Goal: Task Accomplishment & Management: Use online tool/utility

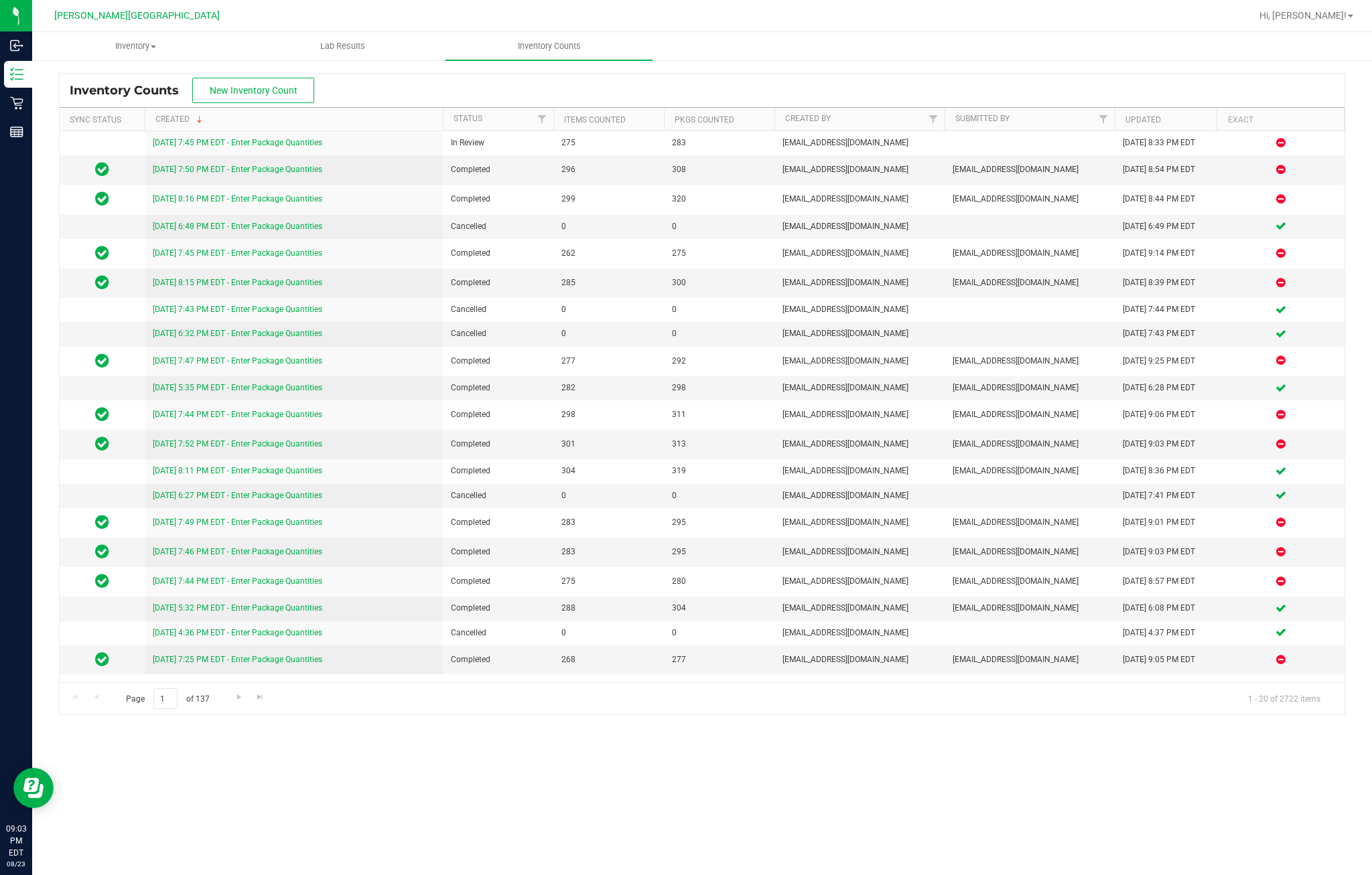
scroll to position [48, 0]
click at [322, 138] on link "[DATE] 7:45 PM EDT - Enter Package Quantities" at bounding box center [237, 142] width 170 height 9
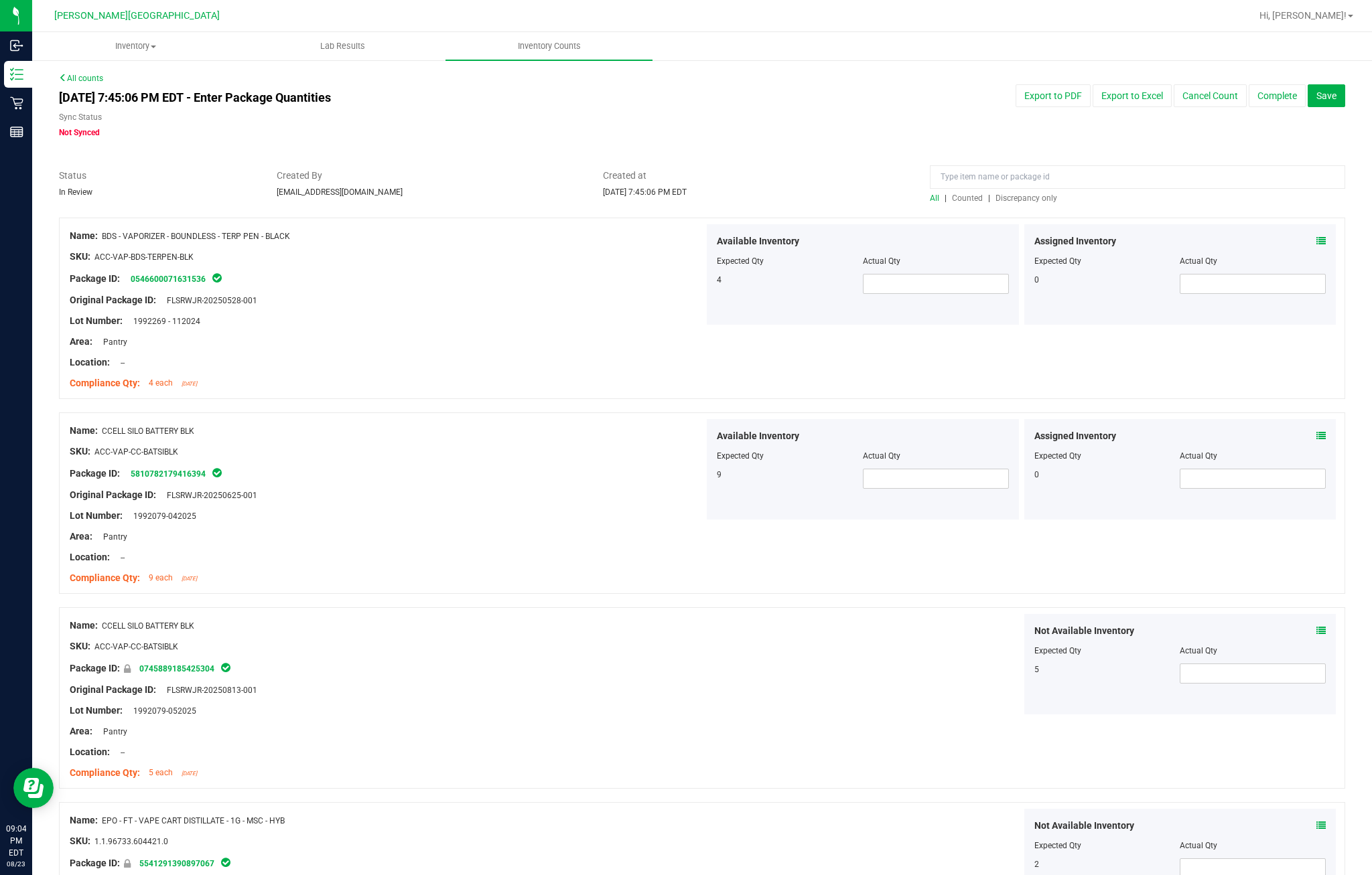
click at [1028, 193] on span "Discrepancy only" at bounding box center [1026, 197] width 62 height 9
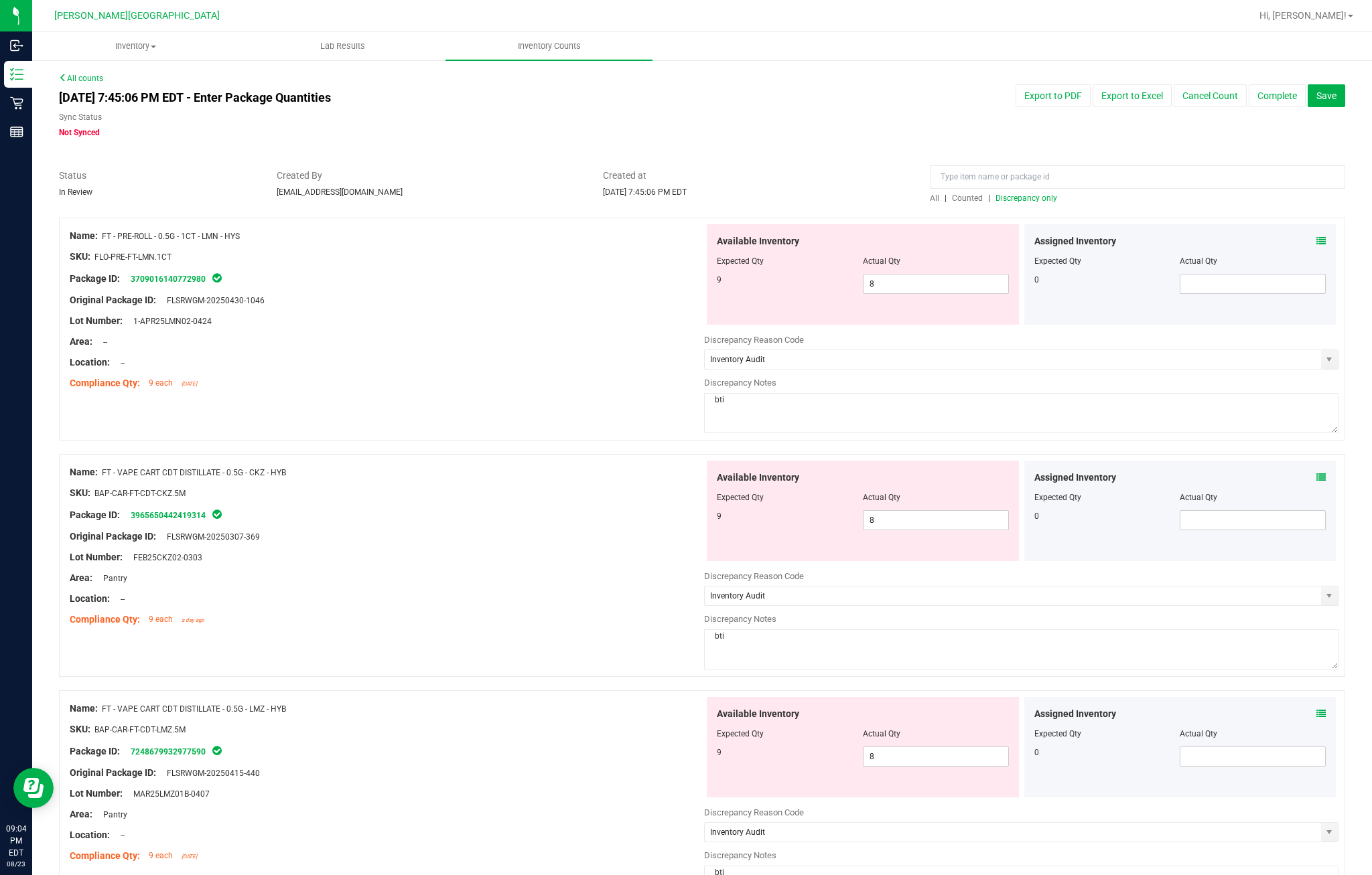
type input "Inventory Audit"
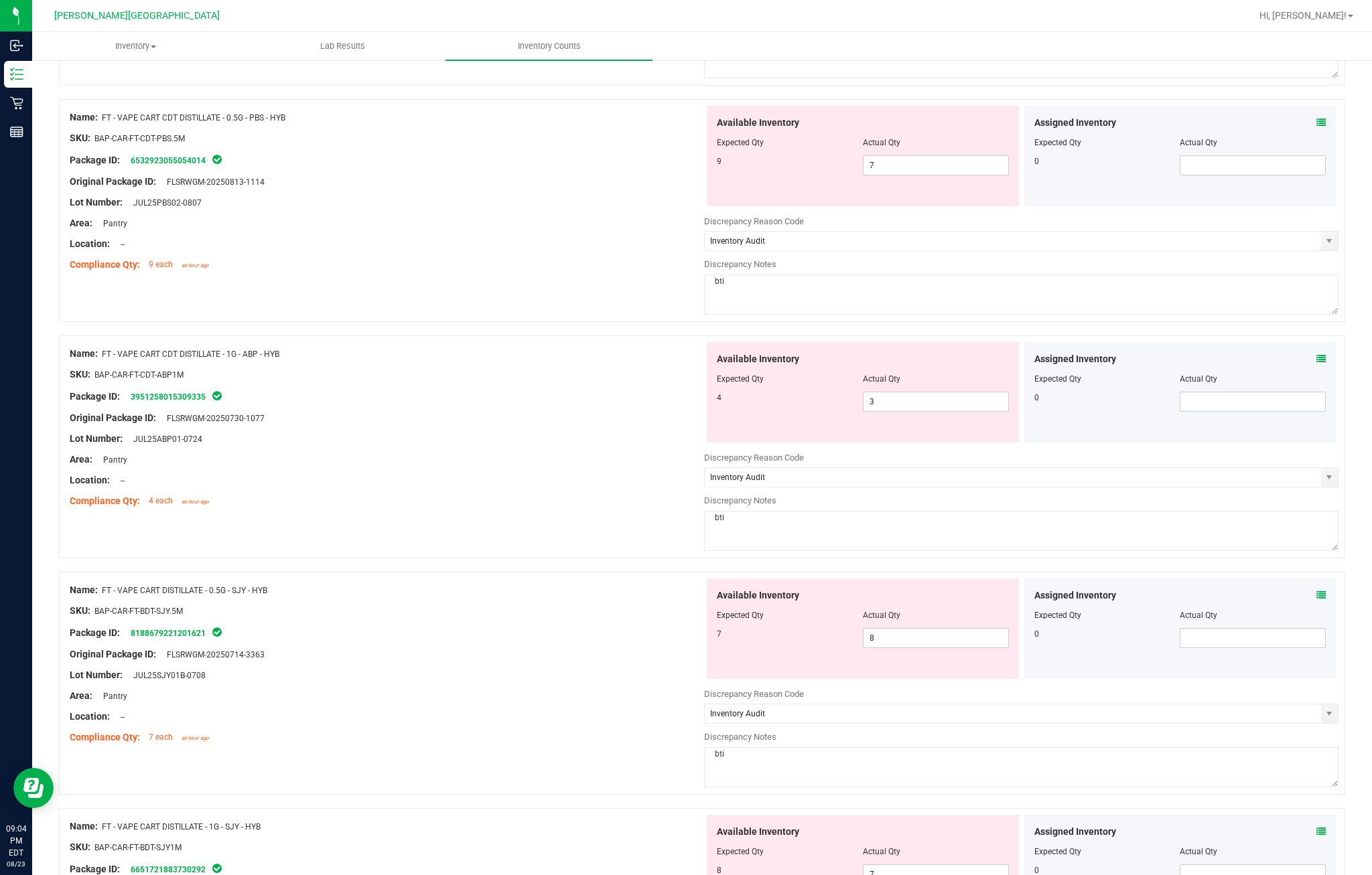
scroll to position [828, 0]
click at [931, 864] on input "7" at bounding box center [935, 873] width 145 height 19
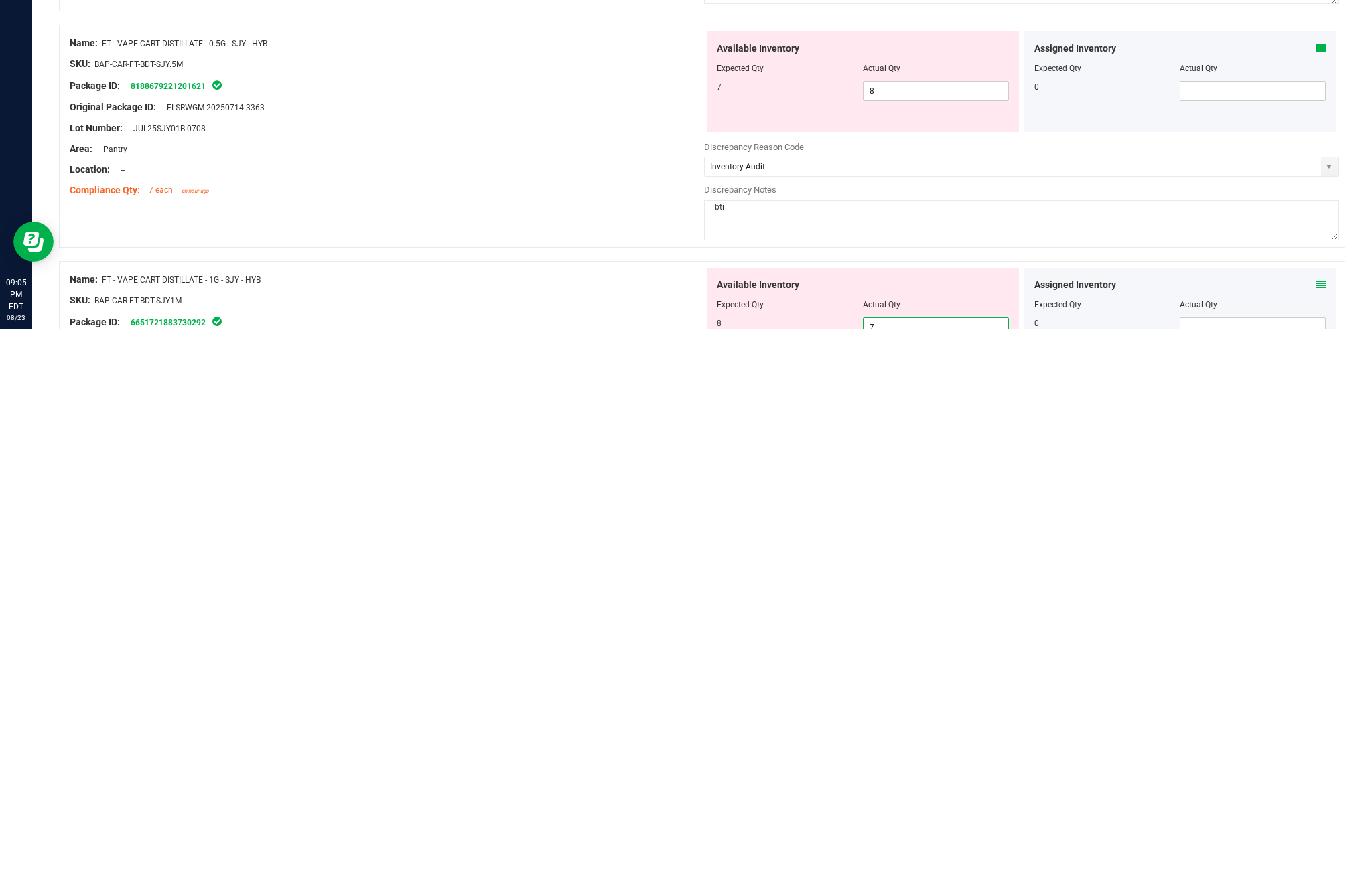
click at [970, 864] on input "7" at bounding box center [935, 873] width 145 height 19
click at [952, 864] on input "7" at bounding box center [935, 873] width 145 height 19
type input "8"
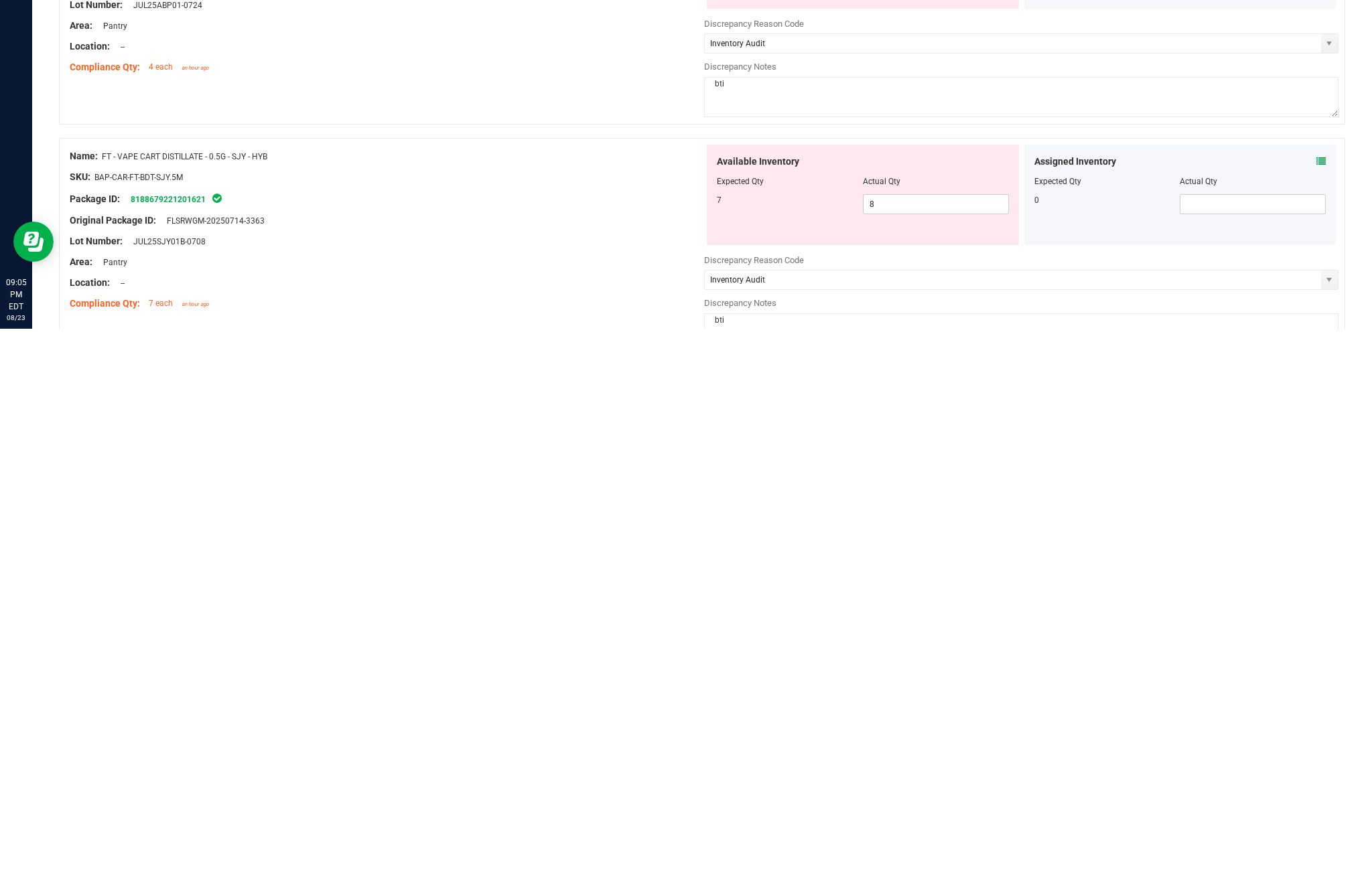
scroll to position [703, 0]
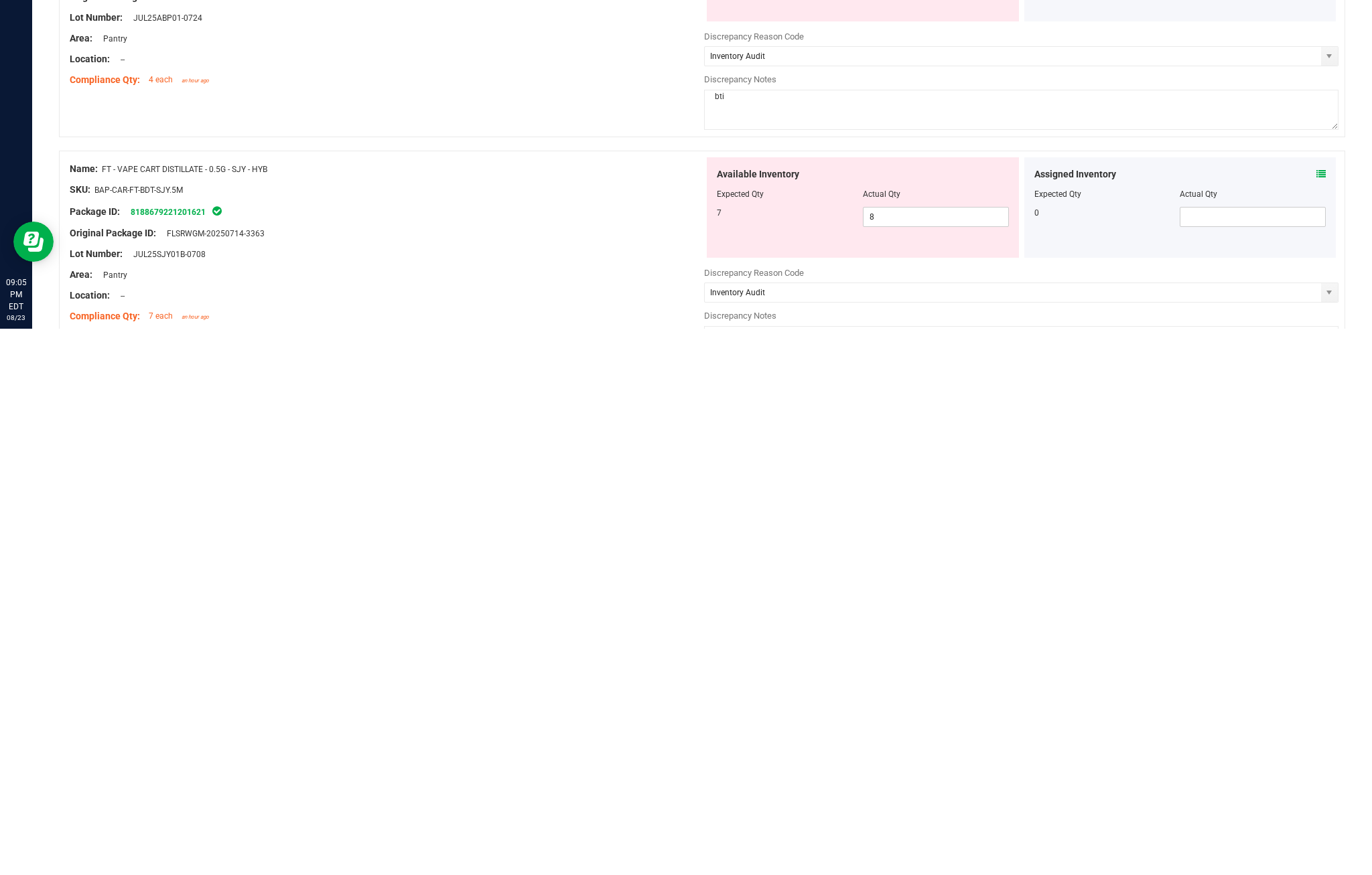
click at [927, 754] on input "8" at bounding box center [935, 763] width 145 height 19
type input "8"
type input "7"
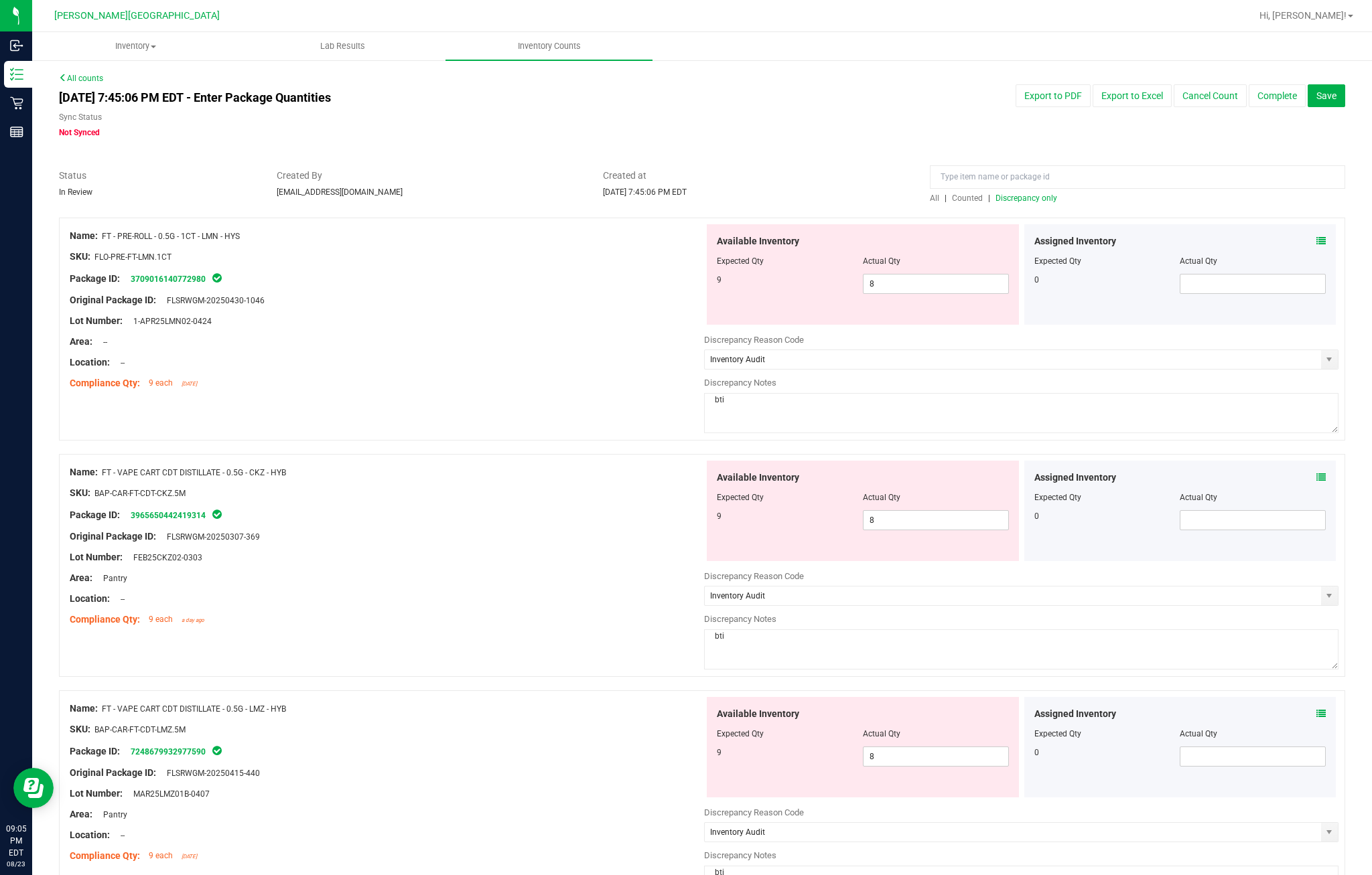
scroll to position [0, 0]
click at [1028, 85] on button "Complete" at bounding box center [1276, 96] width 57 height 23
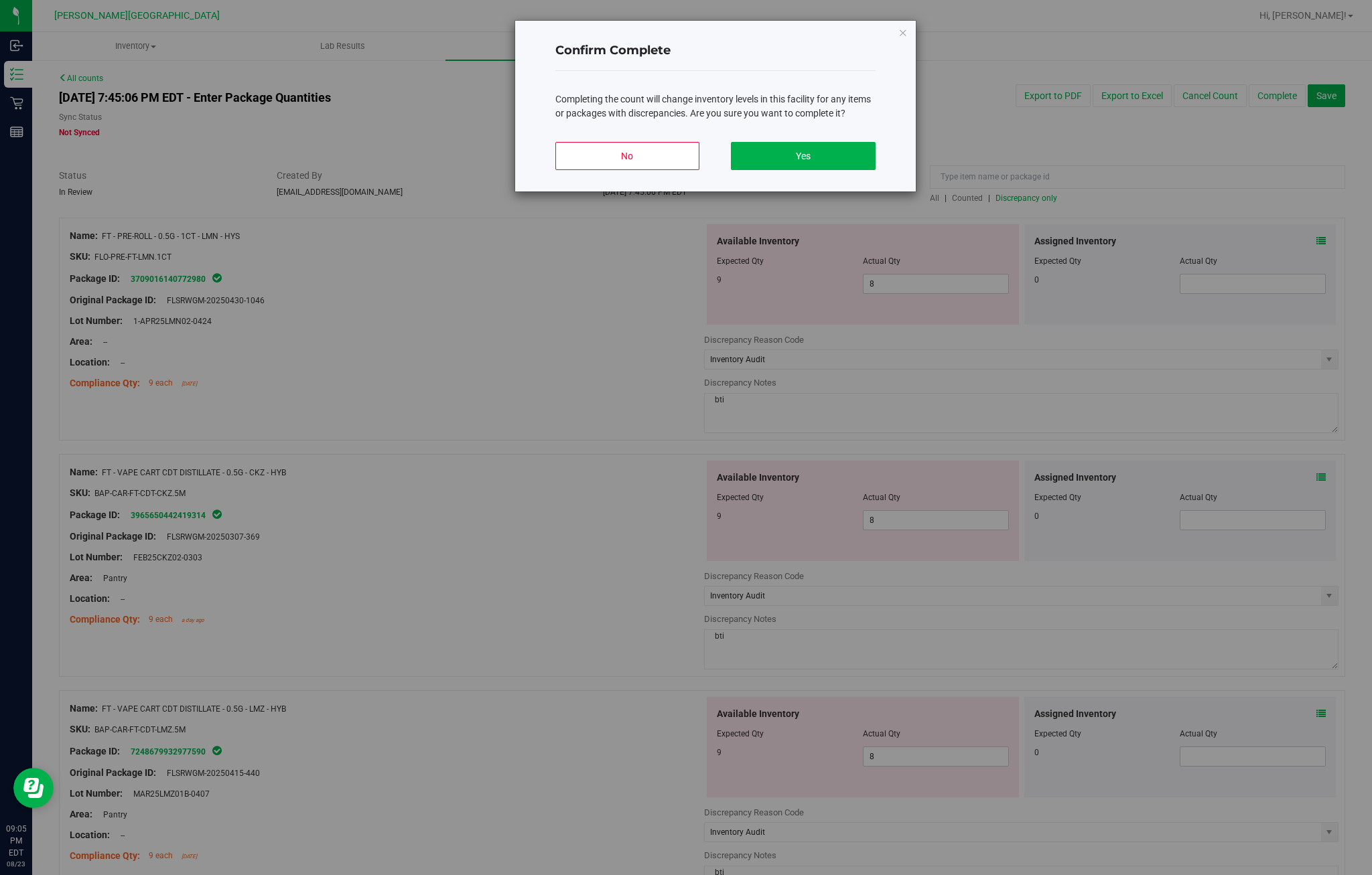
click at [847, 170] on button "Yes" at bounding box center [803, 155] width 144 height 28
